Goal: Task Accomplishment & Management: Manage account settings

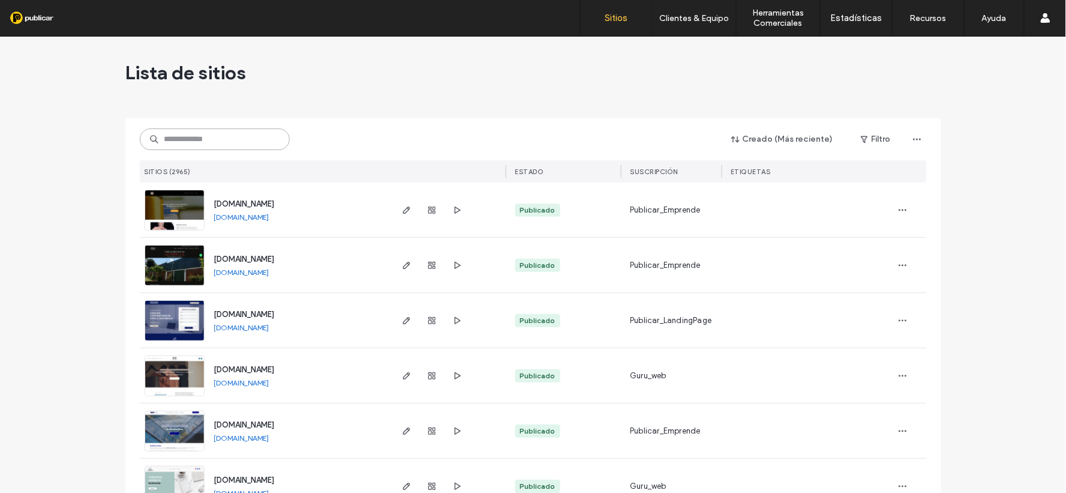
click at [190, 143] on input at bounding box center [215, 139] width 150 height 22
paste input "**********"
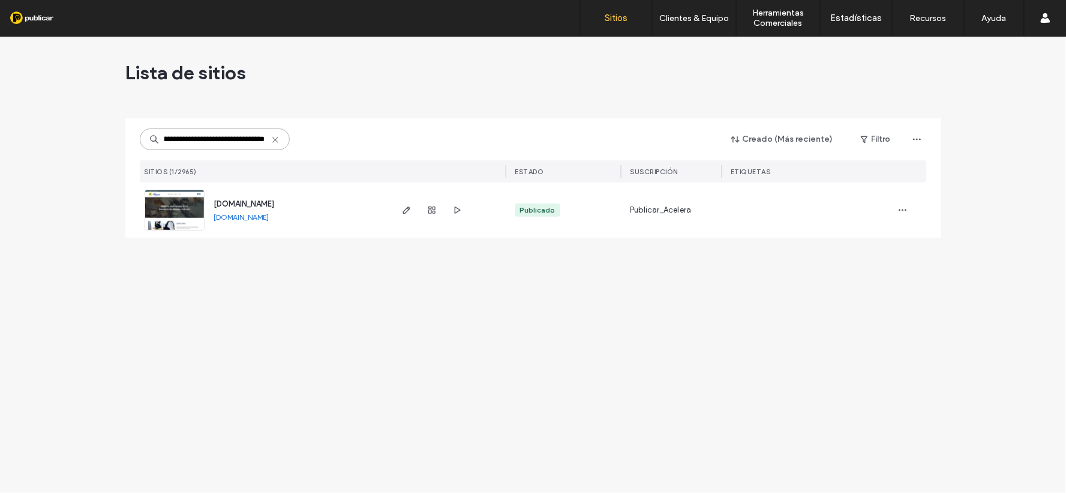
type input "**********"
click at [418, 212] on div at bounding box center [432, 209] width 65 height 55
click at [408, 215] on span "button" at bounding box center [407, 210] width 14 height 14
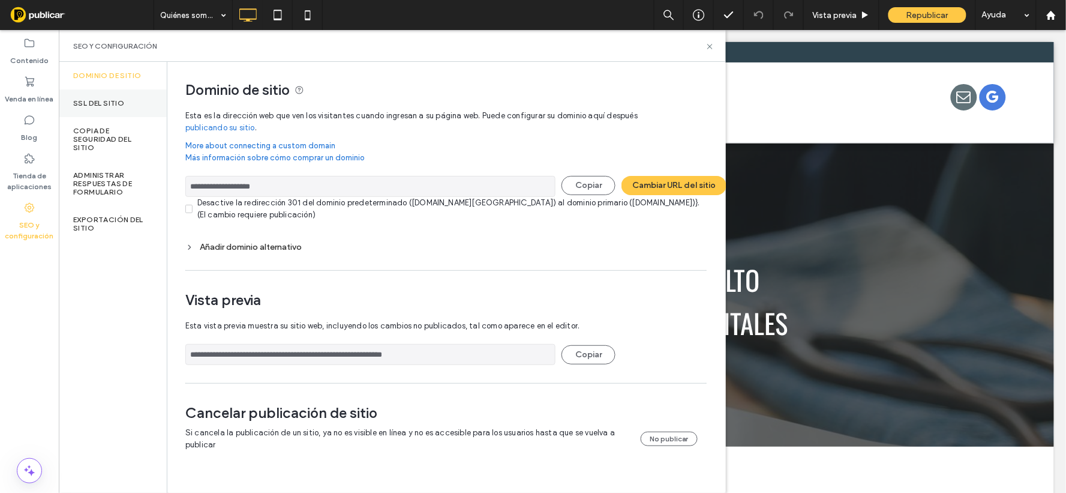
click at [118, 103] on label "SSL del sitio" at bounding box center [98, 103] width 51 height 8
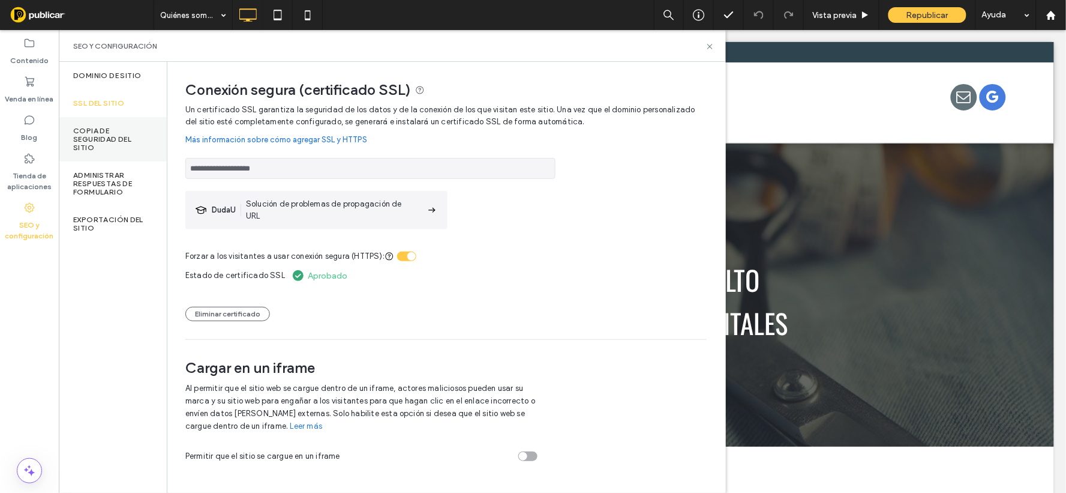
click at [115, 142] on label "Copia de seguridad del sitio" at bounding box center [112, 139] width 79 height 25
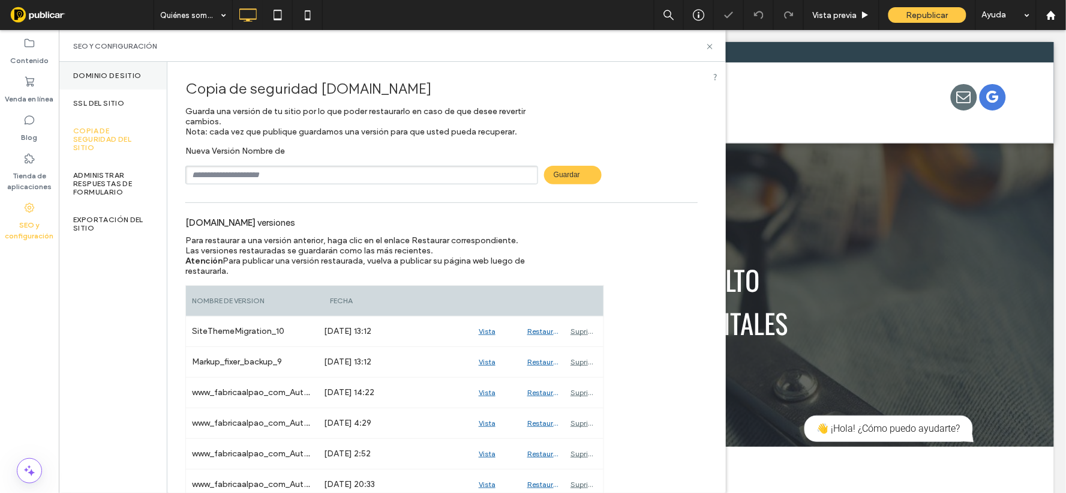
click at [91, 76] on label "Dominio de sitio" at bounding box center [107, 75] width 68 height 8
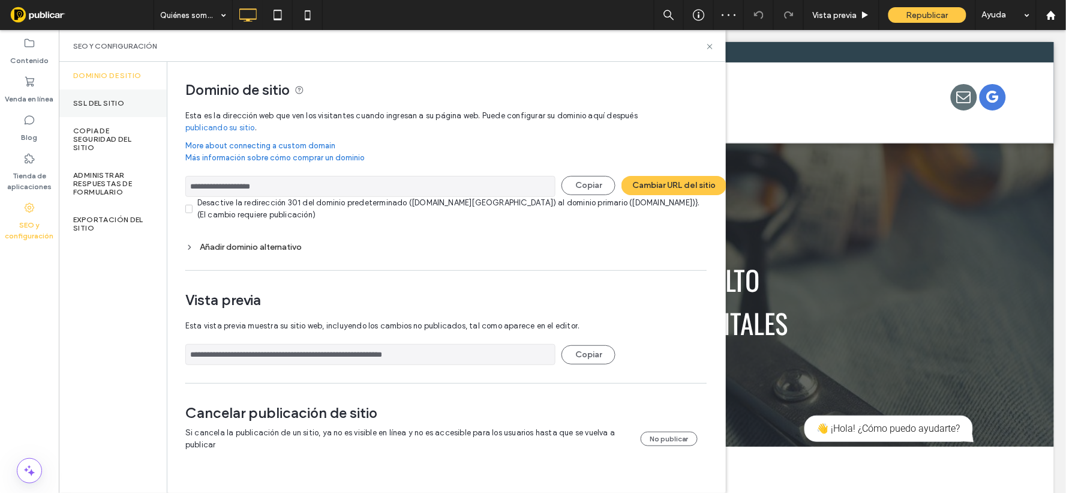
click at [96, 111] on div "SSL del sitio" at bounding box center [113, 103] width 108 height 28
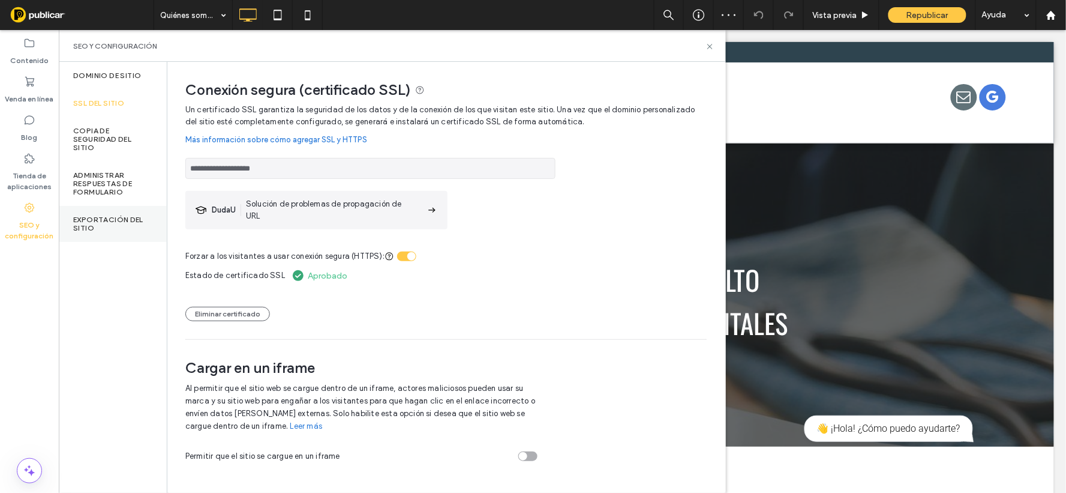
click at [106, 228] on label "Exportación del sitio" at bounding box center [112, 223] width 79 height 17
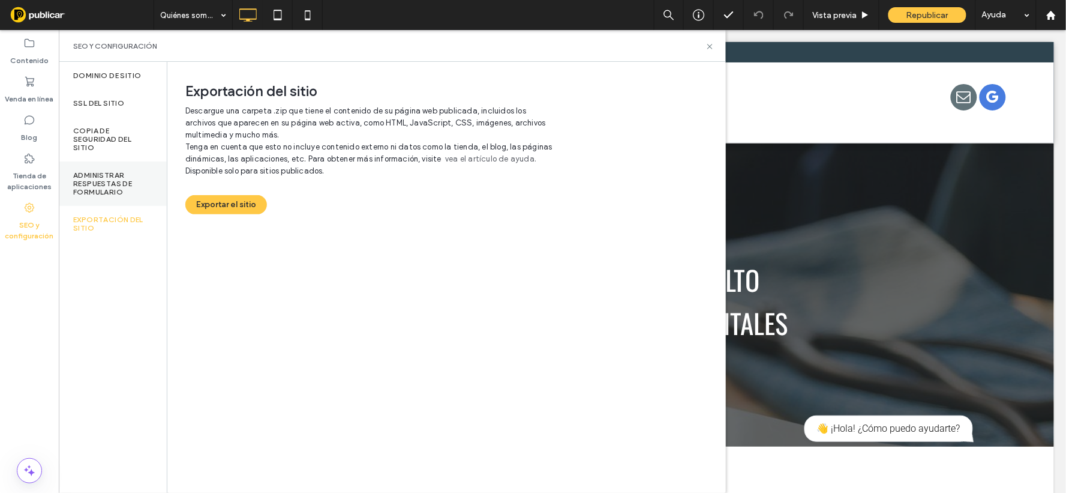
click at [111, 182] on label "Administrar respuestas de formulario" at bounding box center [112, 183] width 79 height 25
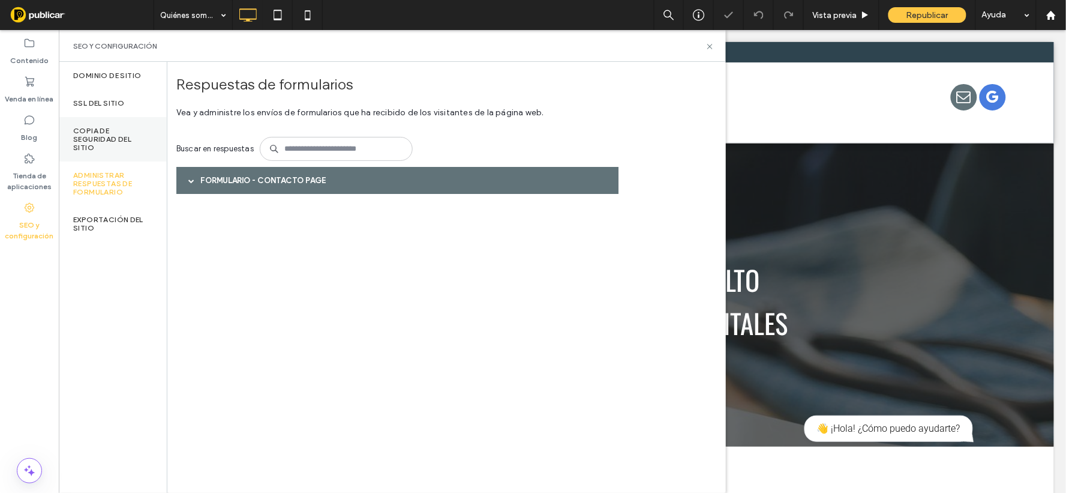
click at [105, 125] on div "Copia de seguridad del sitio" at bounding box center [113, 139] width 108 height 44
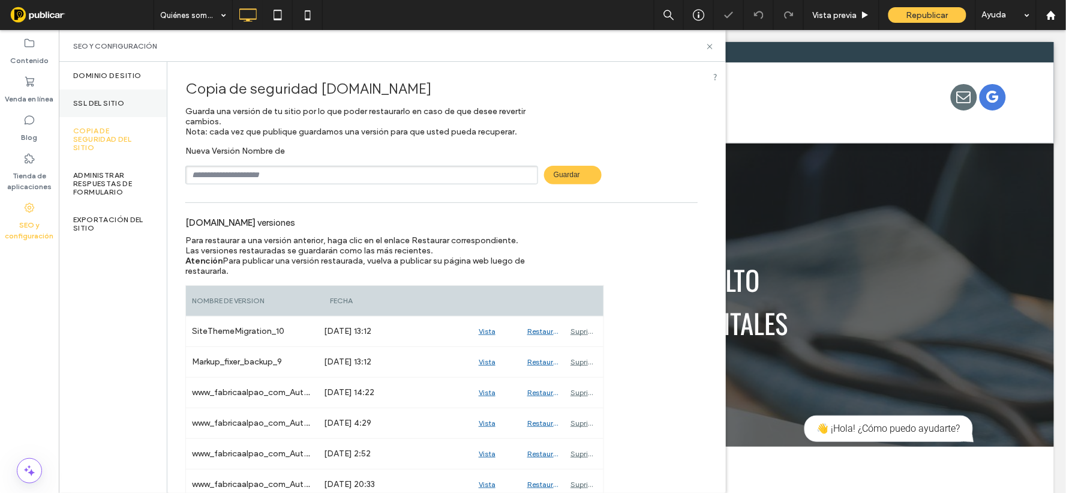
click at [100, 103] on label "SSL del sitio" at bounding box center [98, 103] width 51 height 8
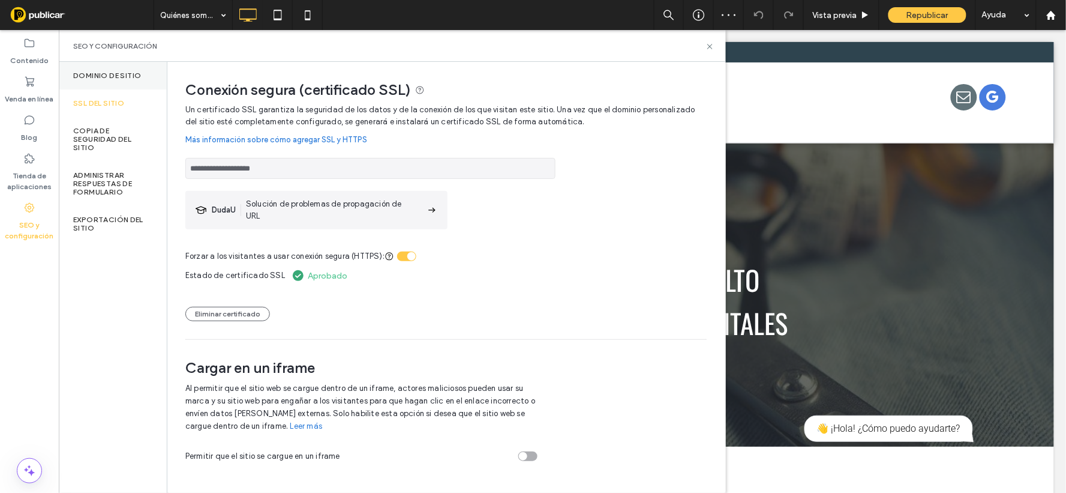
click at [114, 82] on div "Dominio de sitio" at bounding box center [113, 76] width 108 height 28
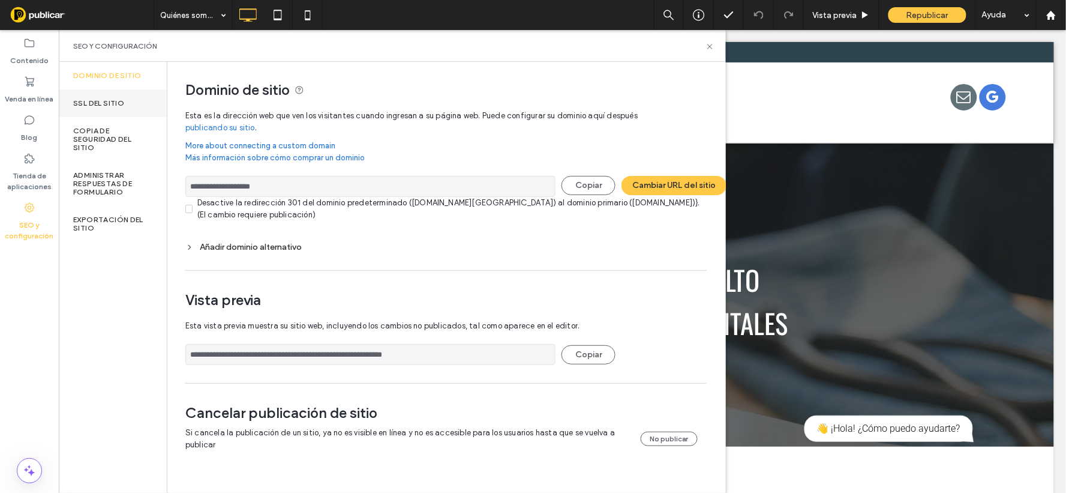
click at [106, 97] on div "SSL del sitio" at bounding box center [113, 103] width 108 height 28
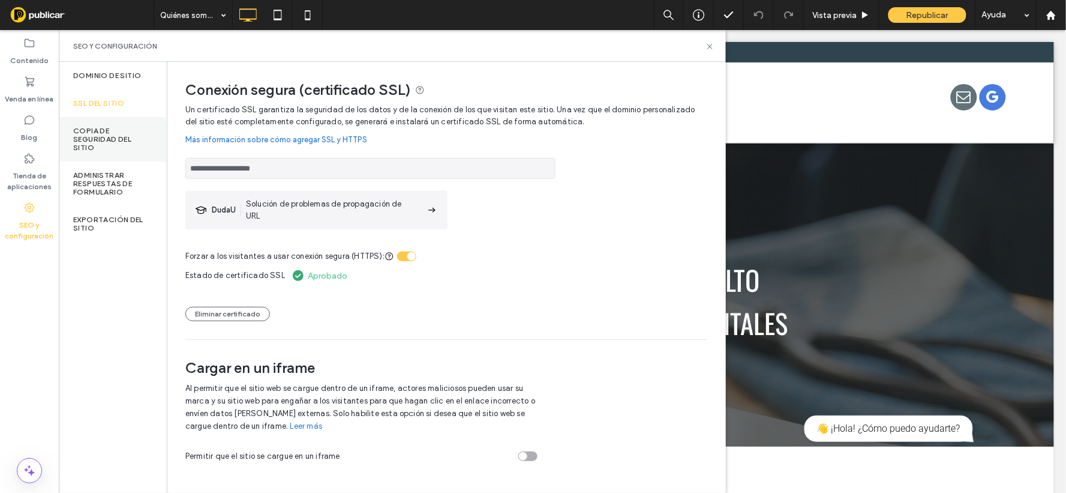
click at [101, 152] on div "Copia de seguridad del sitio" at bounding box center [113, 139] width 108 height 44
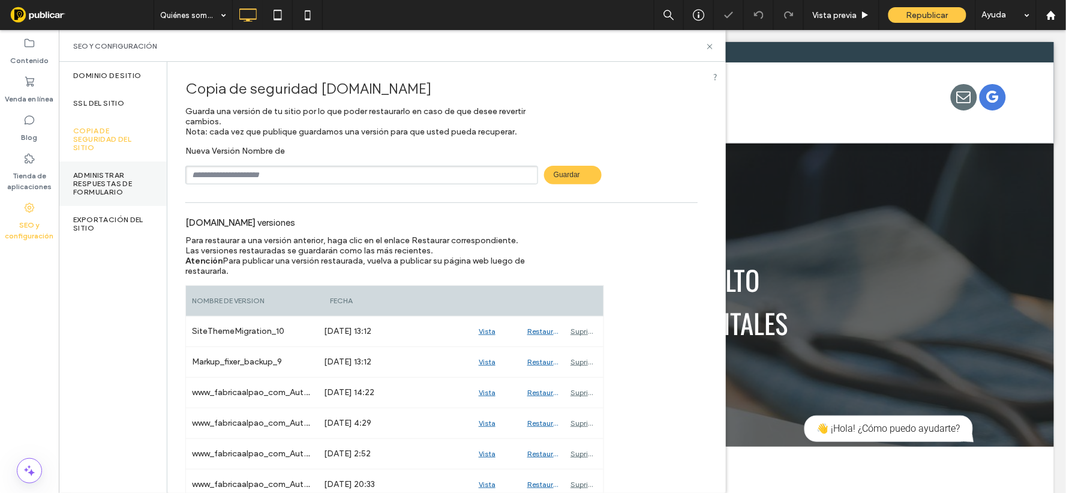
click at [93, 190] on label "Administrar respuestas de formulario" at bounding box center [112, 183] width 79 height 25
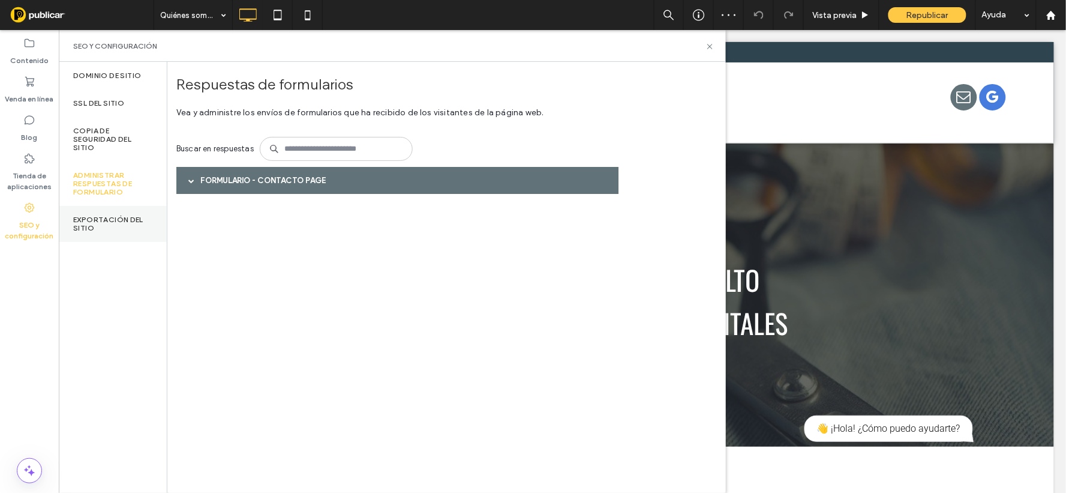
click at [88, 215] on label "Exportación del sitio" at bounding box center [112, 223] width 79 height 17
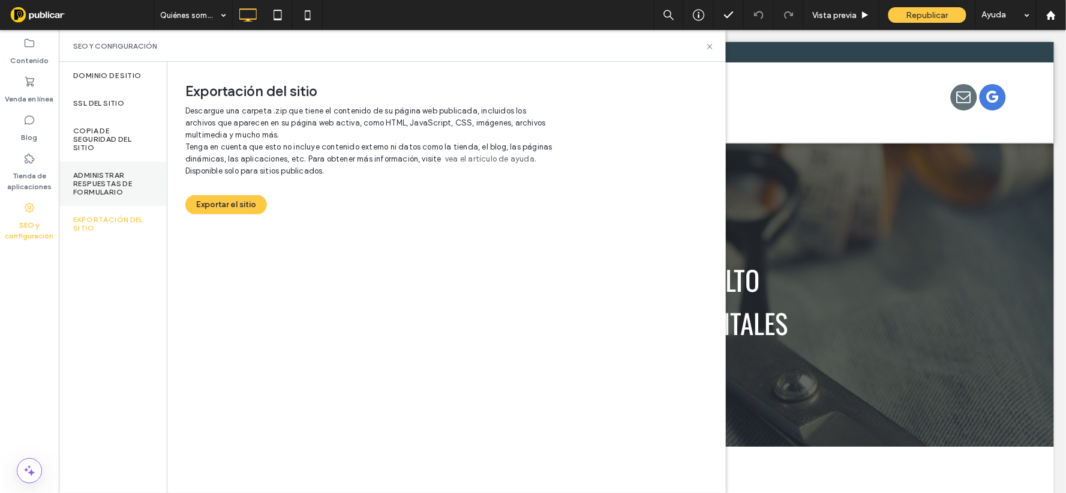
click at [89, 182] on label "Administrar respuestas de formulario" at bounding box center [112, 183] width 79 height 25
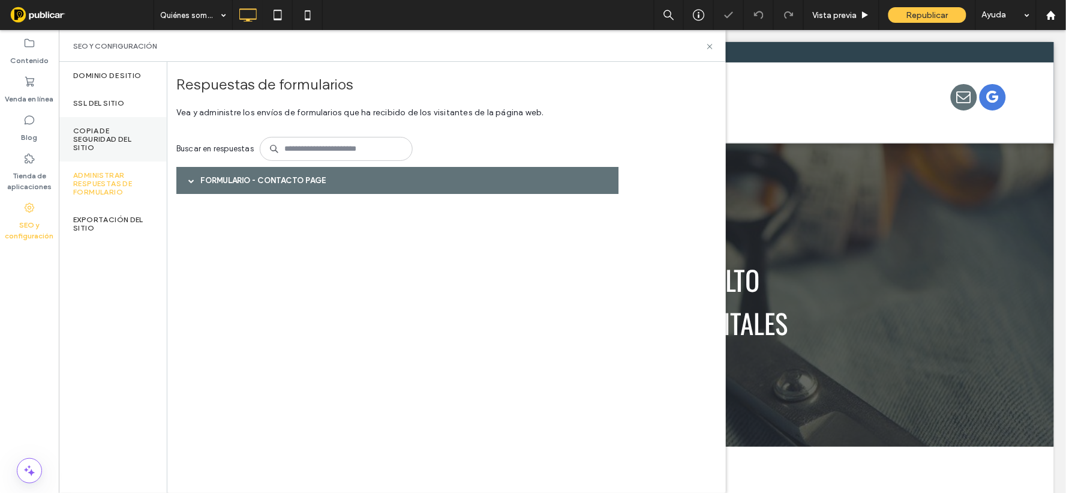
click at [86, 142] on label "Copia de seguridad del sitio" at bounding box center [112, 139] width 79 height 25
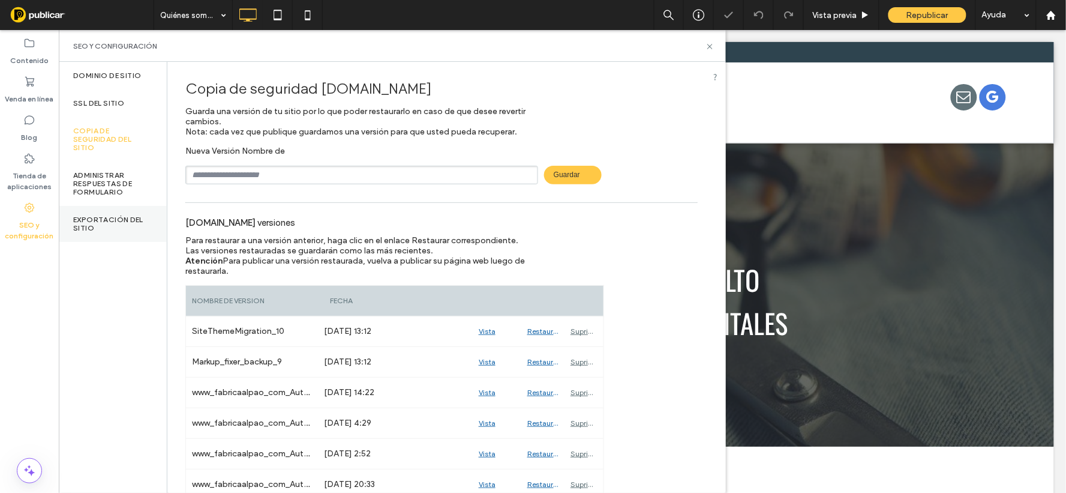
click at [87, 220] on label "Exportación del sitio" at bounding box center [112, 223] width 79 height 17
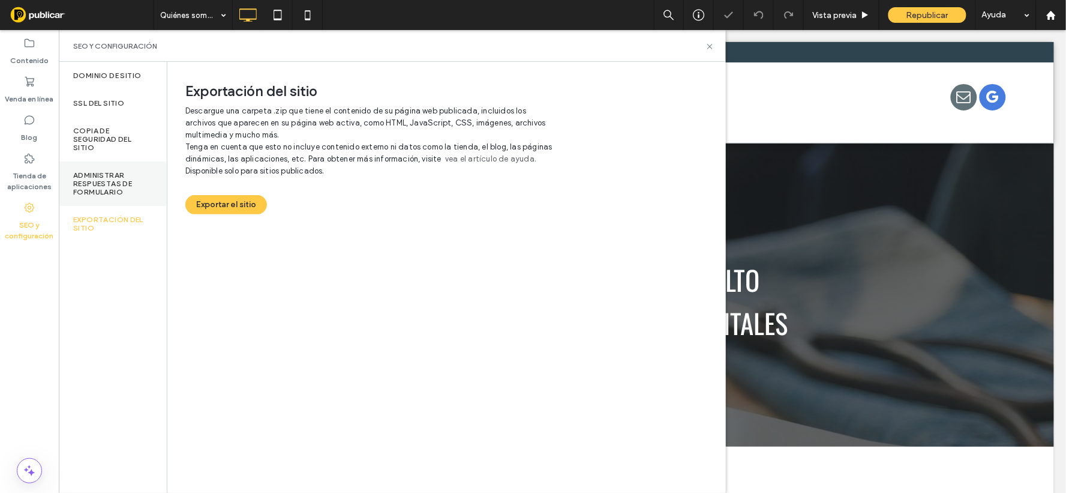
click at [98, 187] on label "Administrar respuestas de formulario" at bounding box center [112, 183] width 79 height 25
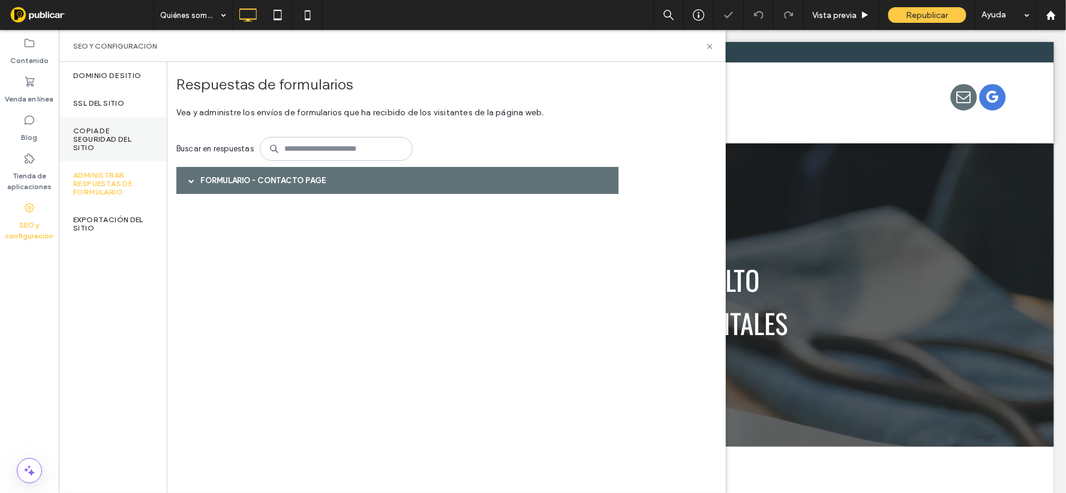
click at [90, 127] on label "Copia de seguridad del sitio" at bounding box center [112, 139] width 79 height 25
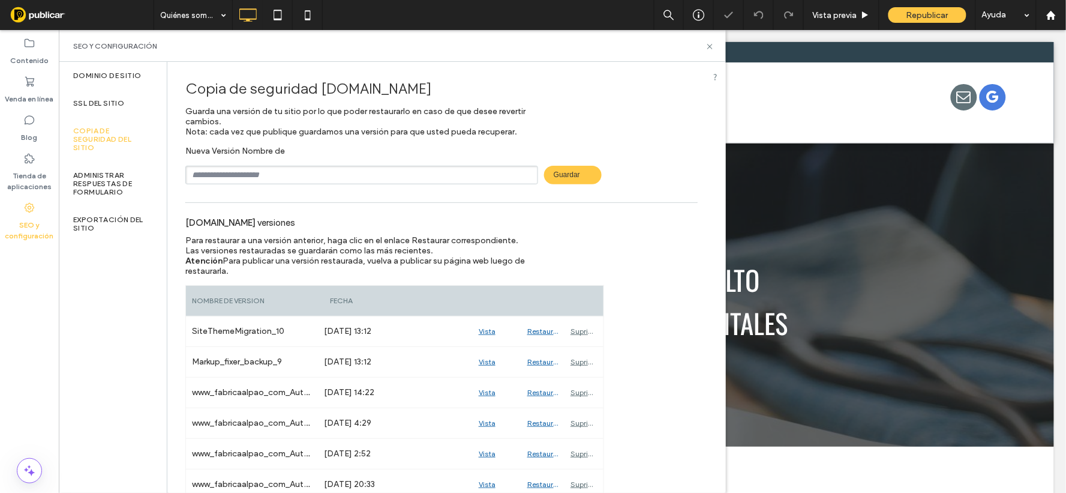
click at [103, 117] on div "Copia de seguridad del sitio" at bounding box center [113, 139] width 108 height 44
click at [110, 105] on label "SSL del sitio" at bounding box center [98, 103] width 51 height 8
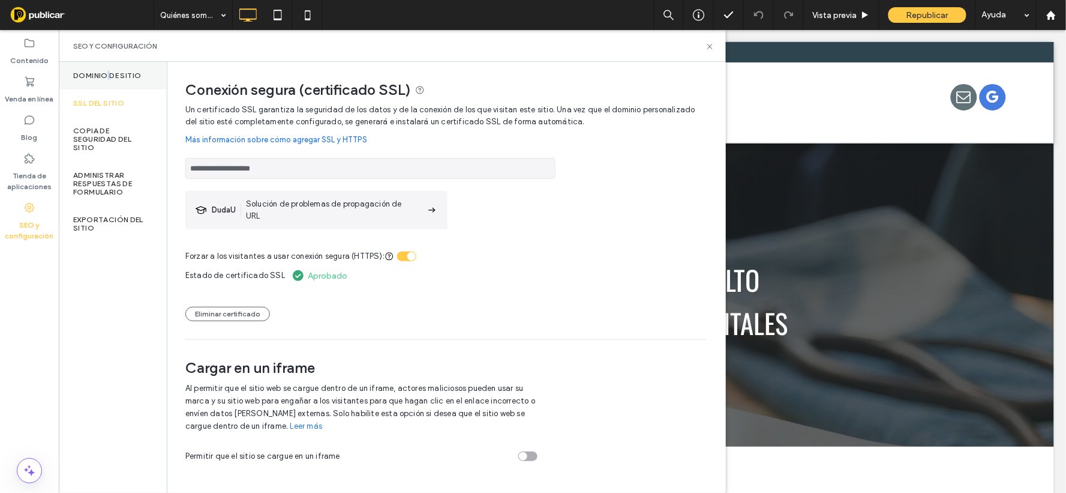
click at [107, 62] on div "Dominio de sitio" at bounding box center [113, 76] width 108 height 28
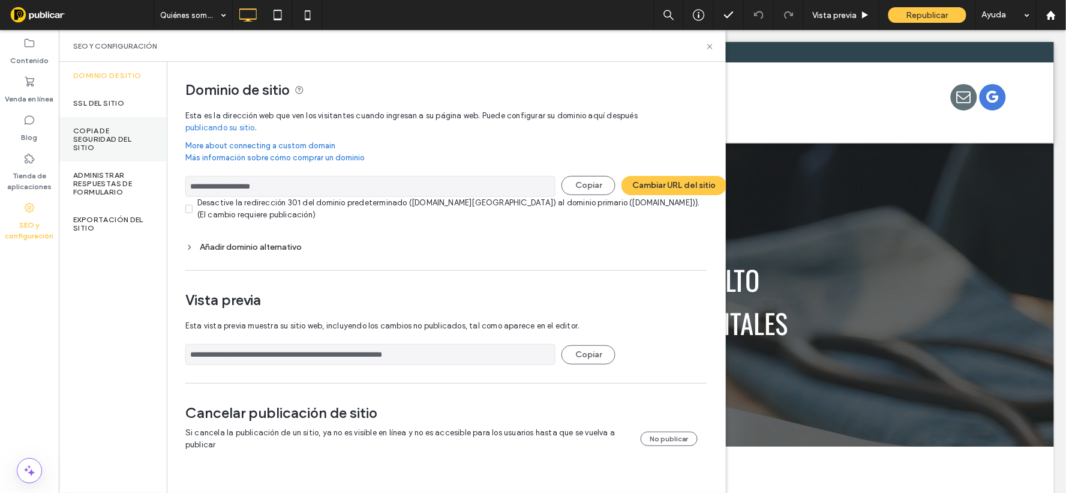
click at [86, 128] on label "Copia de seguridad del sitio" at bounding box center [112, 139] width 79 height 25
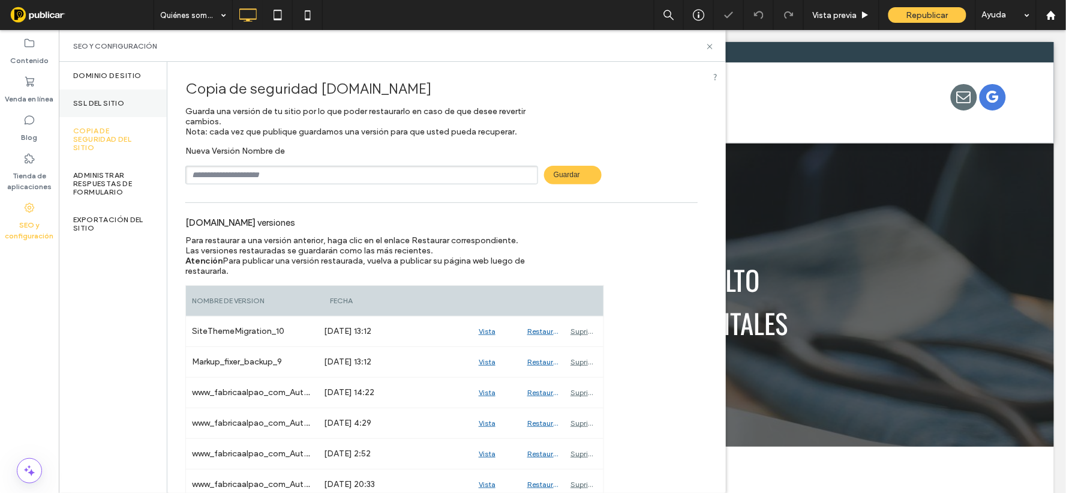
click at [97, 102] on label "SSL del sitio" at bounding box center [98, 103] width 51 height 8
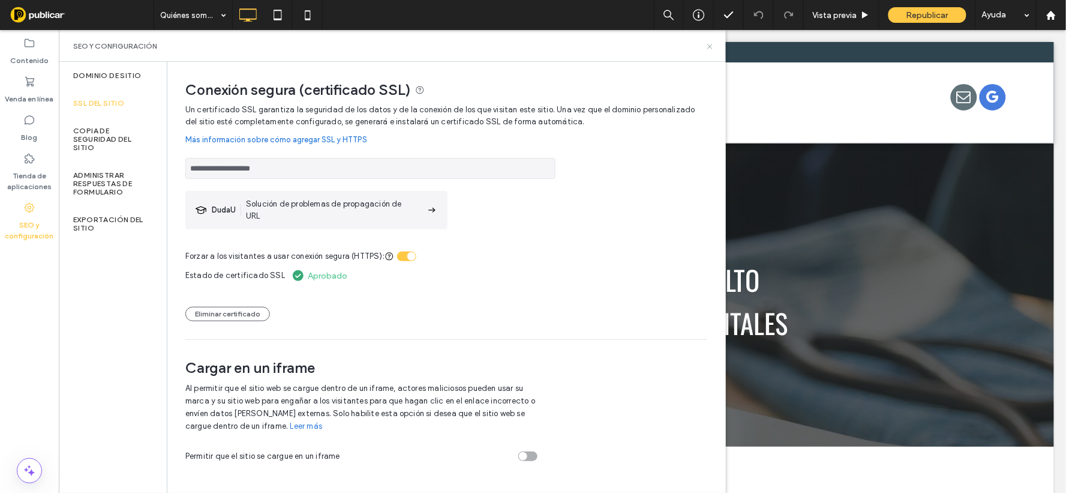
drag, startPoint x: 706, startPoint y: 46, endPoint x: 664, endPoint y: 34, distance: 43.3
click at [706, 46] on icon at bounding box center [710, 46] width 9 height 9
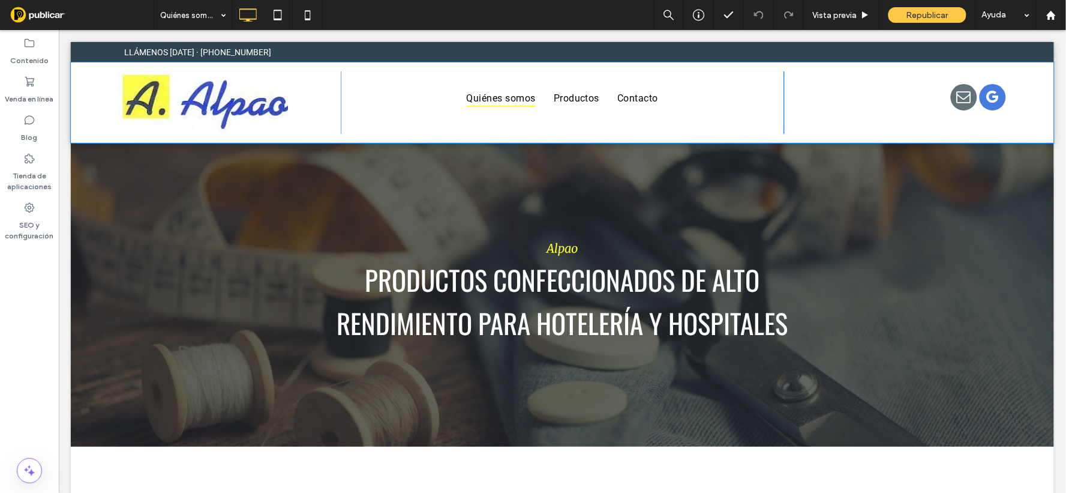
click at [570, 109] on div "Quiénes somos Productos Contacto" at bounding box center [562, 102] width 444 height 62
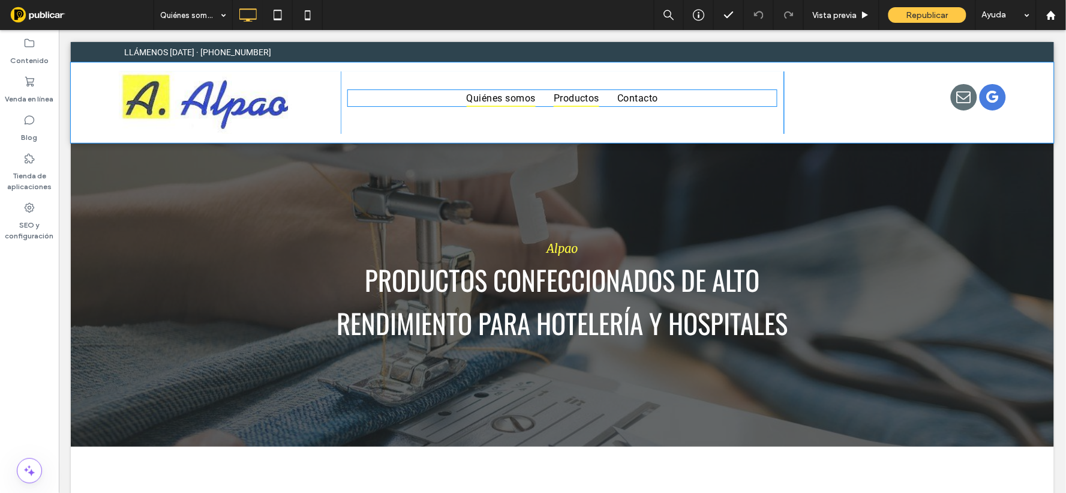
click at [556, 92] on span "Productos" at bounding box center [576, 97] width 46 height 17
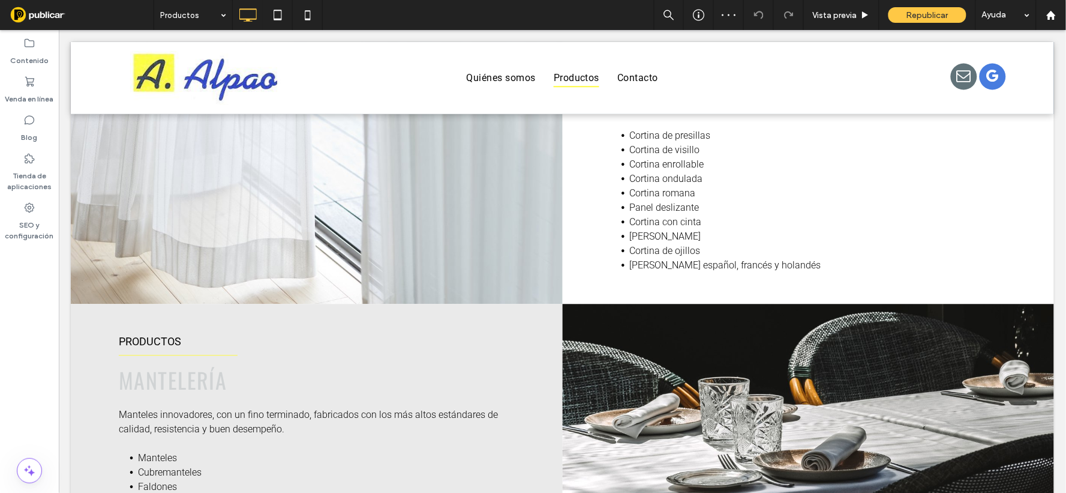
scroll to position [733, 0]
